Goal: Task Accomplishment & Management: Use online tool/utility

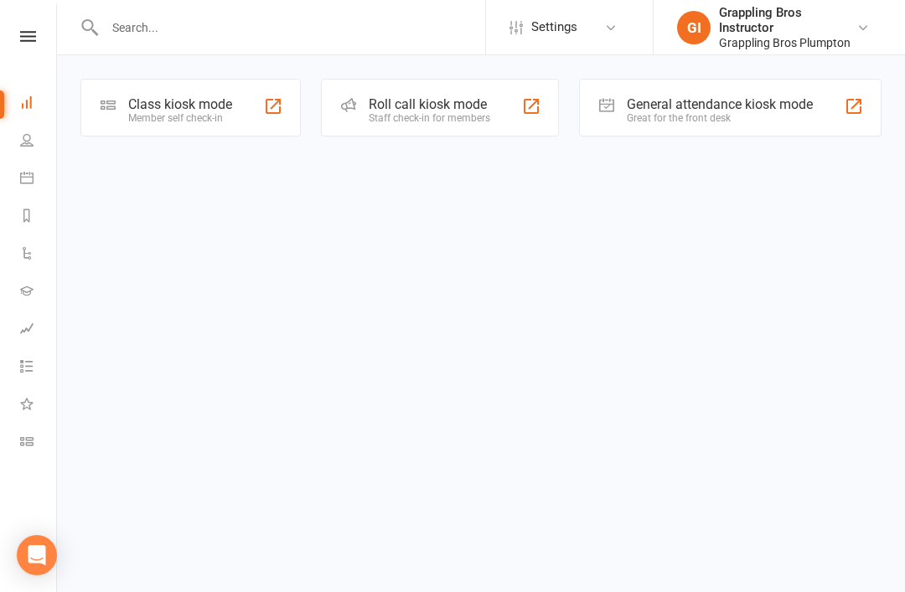
click at [39, 443] on link "Class check-in" at bounding box center [39, 444] width 38 height 38
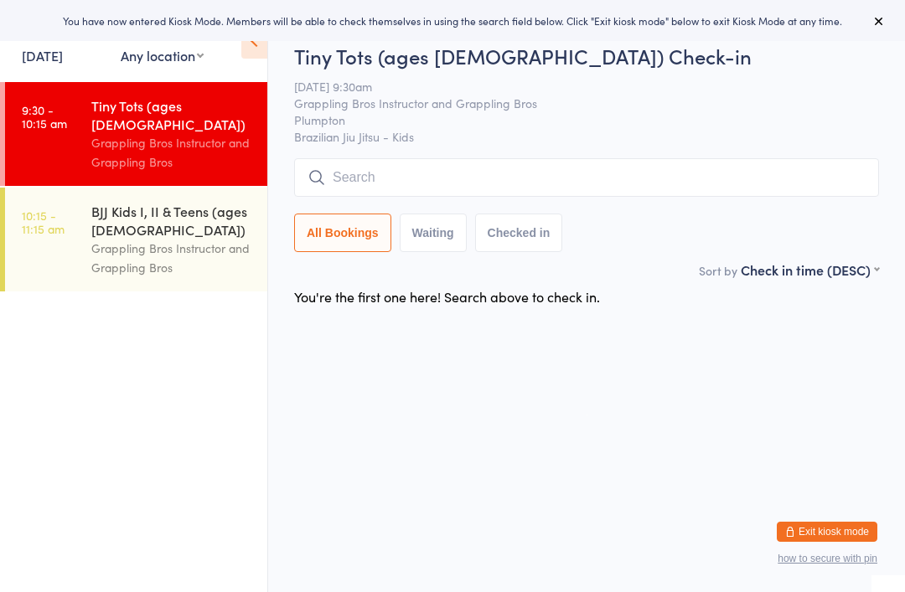
click at [92, 133] on div "Grappling Bros Instructor and Grappling Bros" at bounding box center [172, 152] width 162 height 39
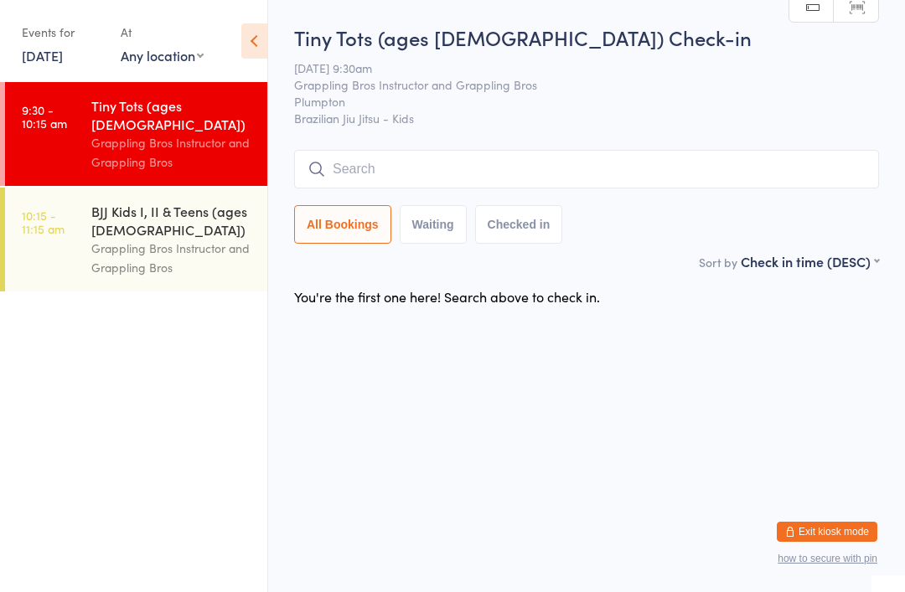
click at [516, 189] on input "search" at bounding box center [586, 169] width 585 height 39
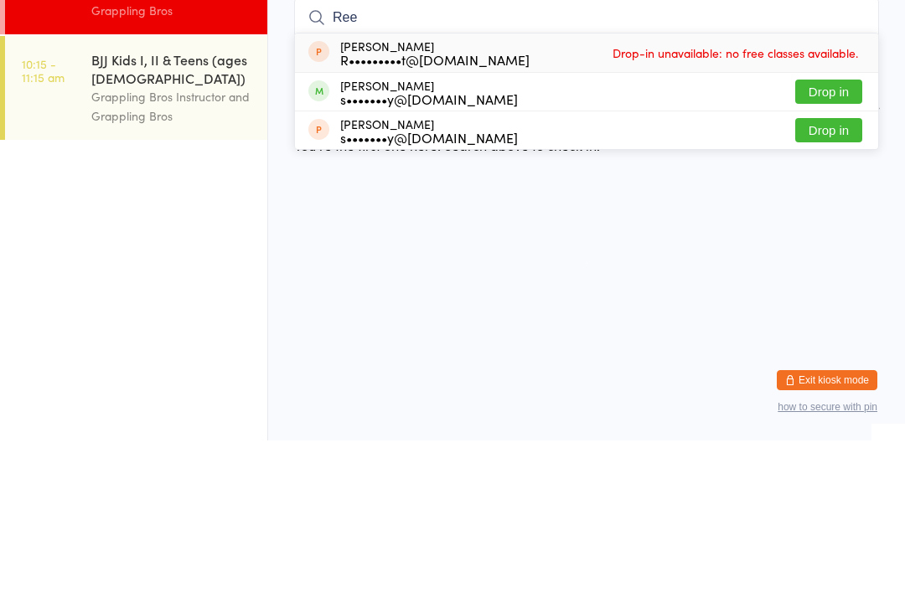
type input "Ree"
click at [845, 231] on button "Drop in" at bounding box center [828, 243] width 67 height 24
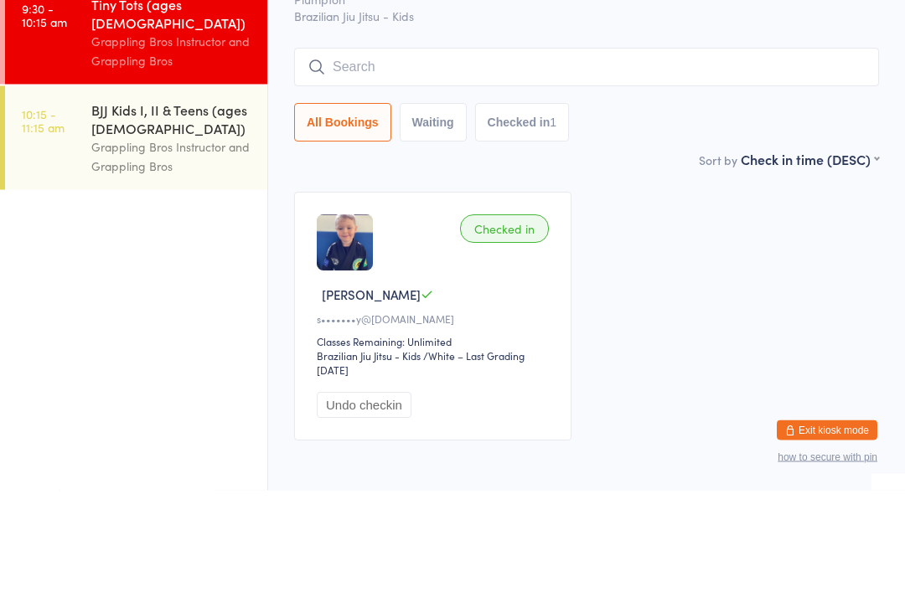
click at [563, 150] on input "search" at bounding box center [586, 169] width 585 height 39
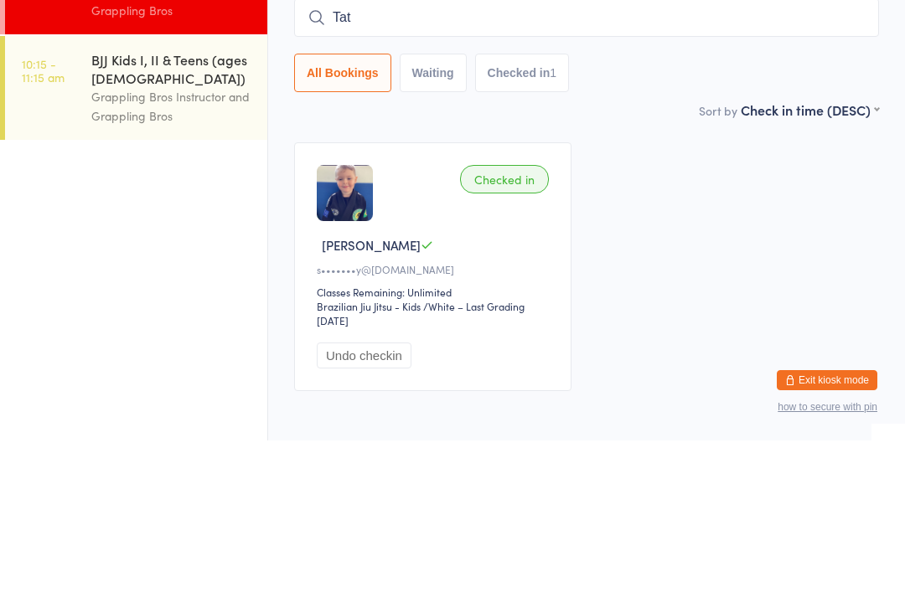
type input "[PERSON_NAME]"
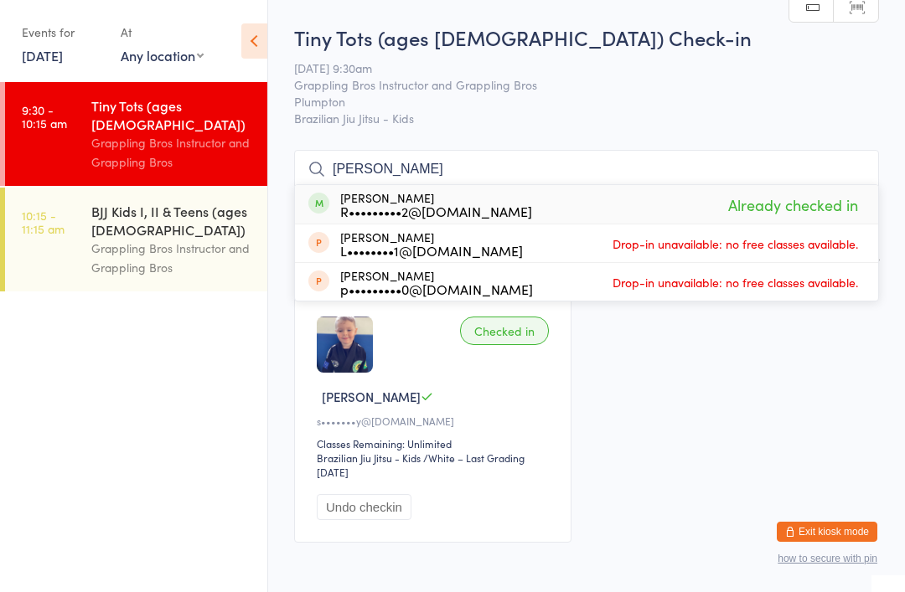
click at [189, 202] on div "BJJ Kids I, II & Teens (ages [DEMOGRAPHIC_DATA])" at bounding box center [172, 220] width 162 height 37
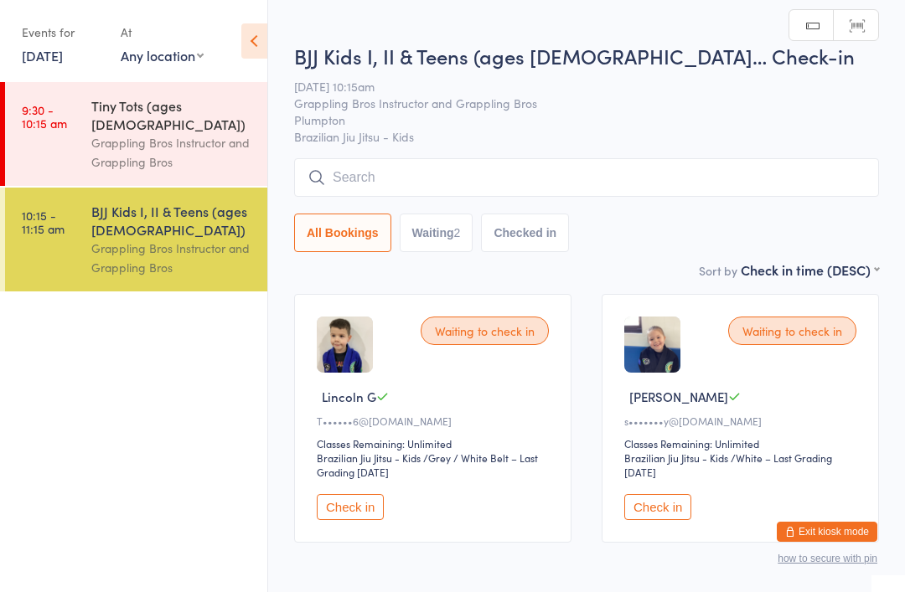
click at [141, 116] on div "Tiny Tots (ages [DEMOGRAPHIC_DATA])" at bounding box center [172, 114] width 162 height 37
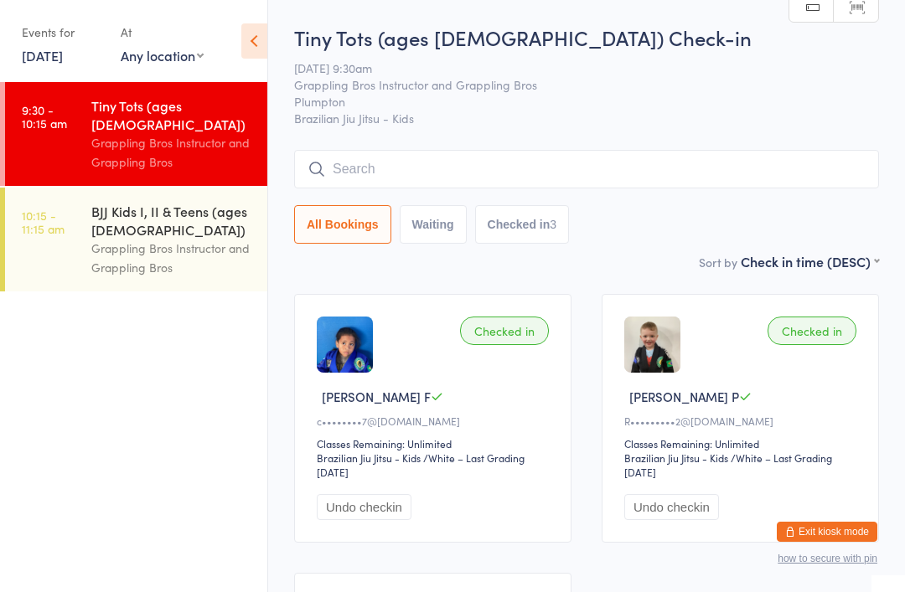
click at [612, 159] on input "search" at bounding box center [586, 169] width 585 height 39
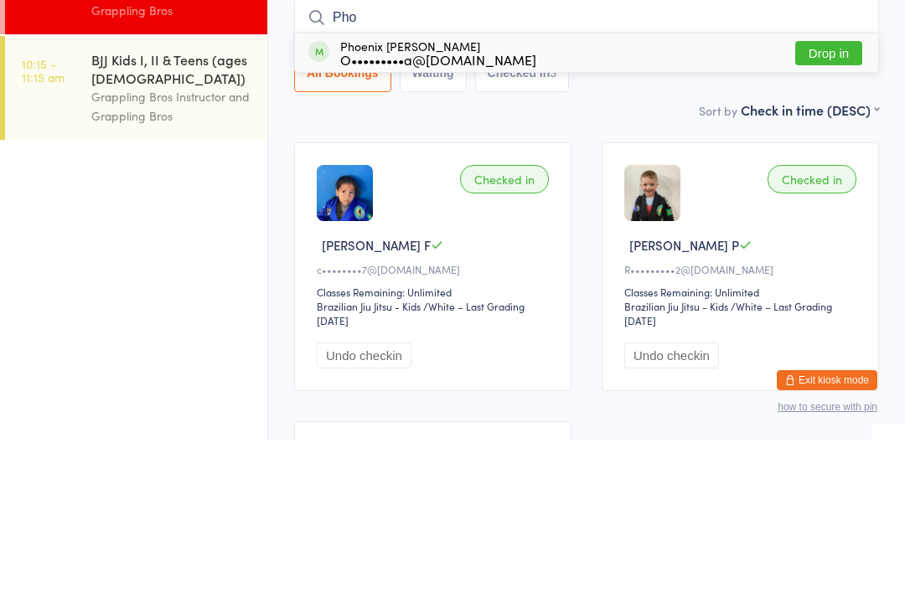
type input "Pho"
click at [829, 193] on button "Drop in" at bounding box center [828, 205] width 67 height 24
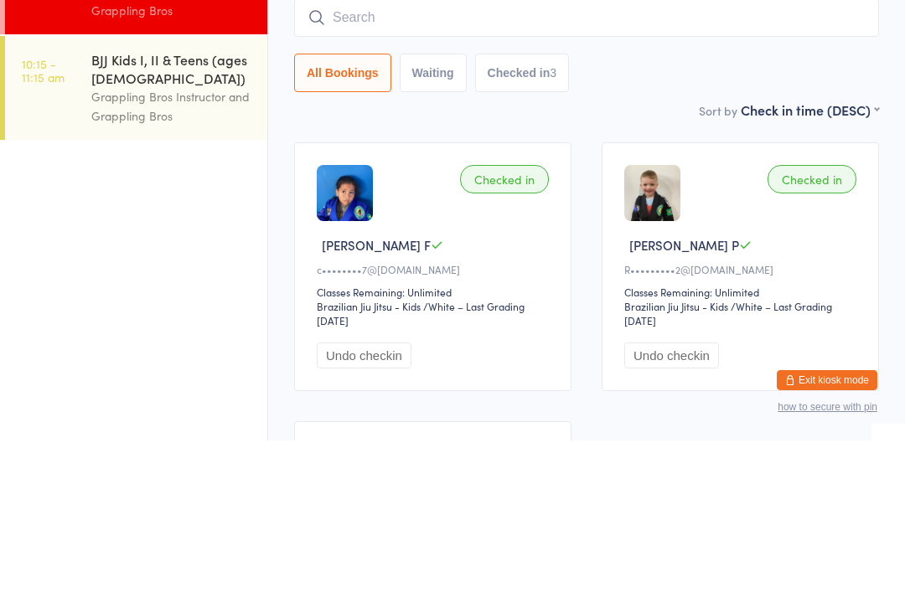
scroll to position [152, 0]
